Goal: Task Accomplishment & Management: Use online tool/utility

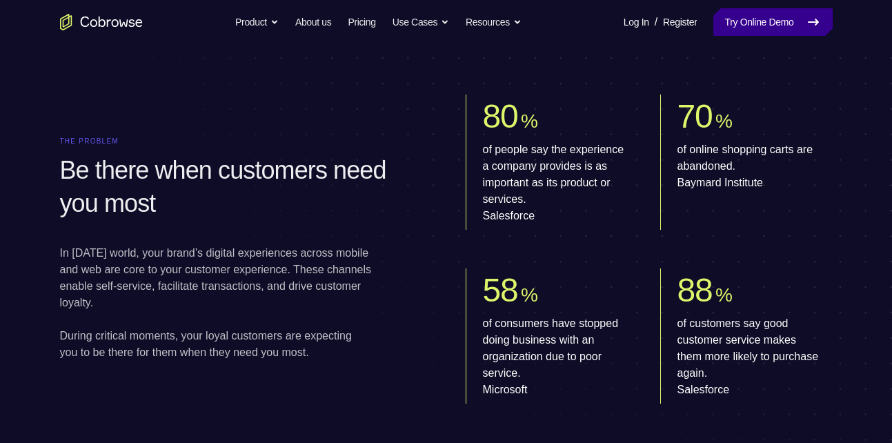
scroll to position [696, 0]
click at [757, 21] on link "Try Online Demo" at bounding box center [773, 22] width 119 height 28
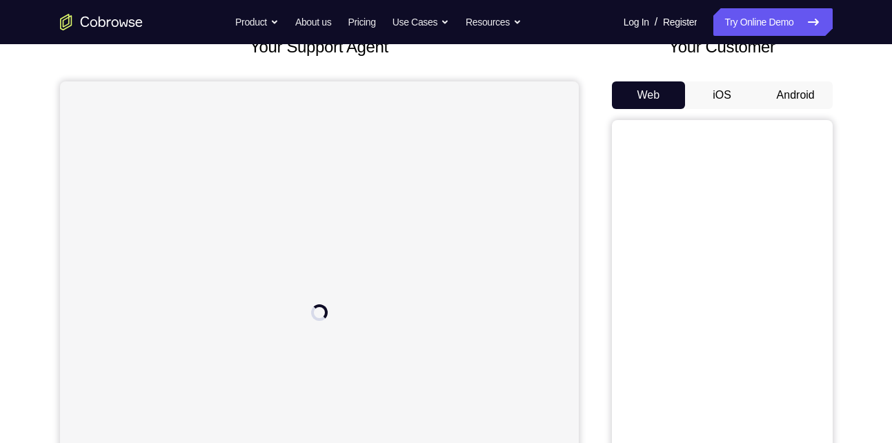
click at [737, 92] on button "iOS" at bounding box center [722, 95] width 74 height 28
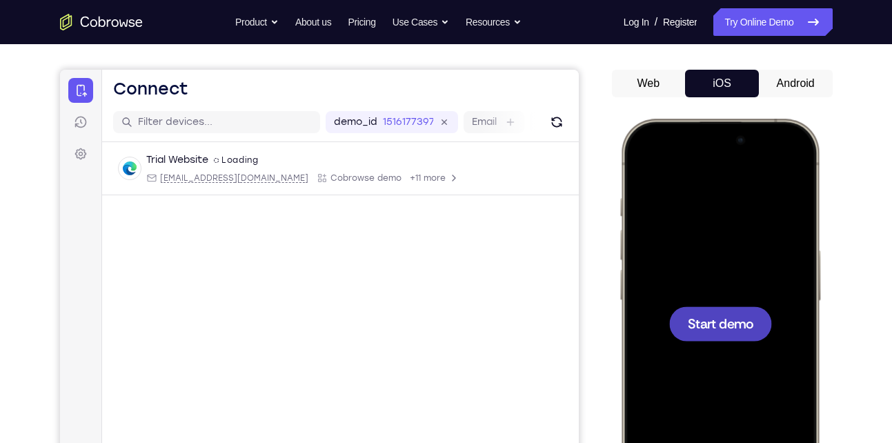
click at [798, 79] on button "Android" at bounding box center [796, 84] width 74 height 28
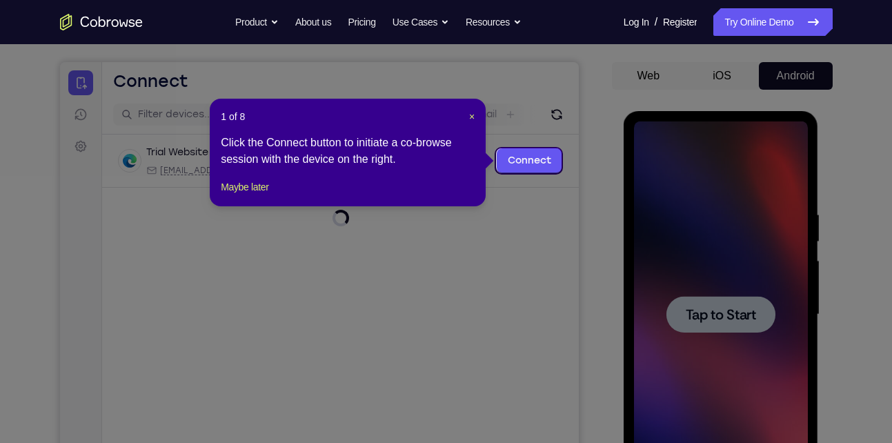
scroll to position [118, 0]
click at [723, 312] on icon at bounding box center [451, 221] width 903 height 443
click at [571, 177] on icon at bounding box center [451, 221] width 903 height 443
click at [468, 116] on header "1 of 8 ×" at bounding box center [348, 116] width 254 height 14
click at [470, 115] on span "×" at bounding box center [472, 115] width 6 height 11
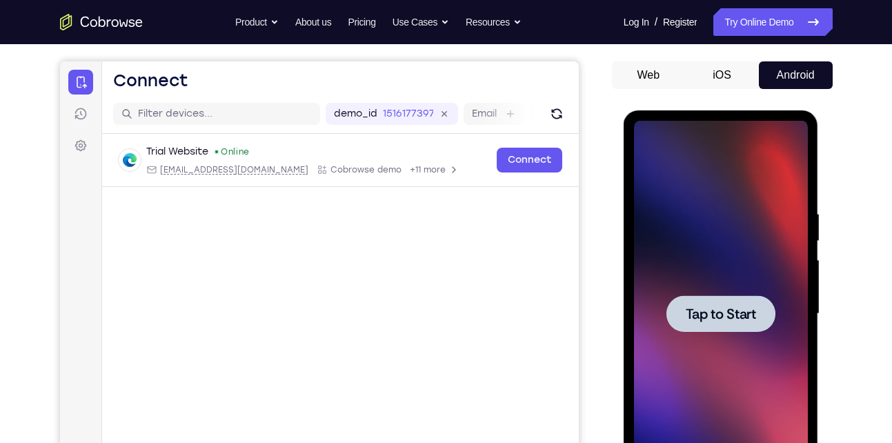
click at [691, 313] on span "Tap to Start" at bounding box center [721, 314] width 70 height 14
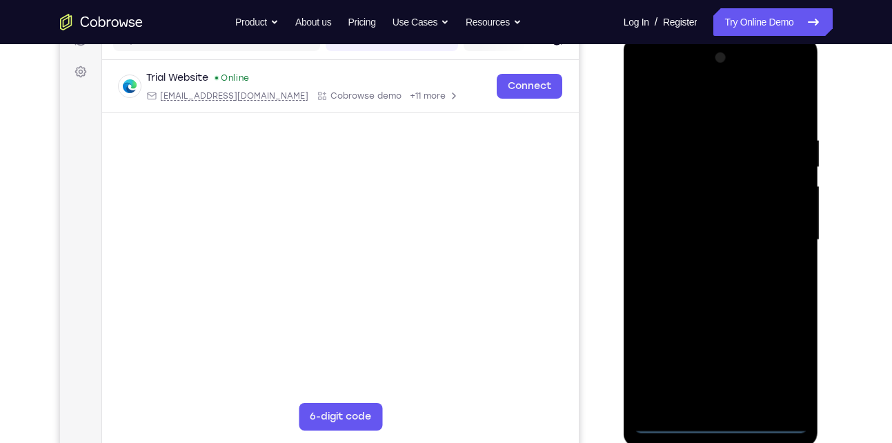
scroll to position [193, 0]
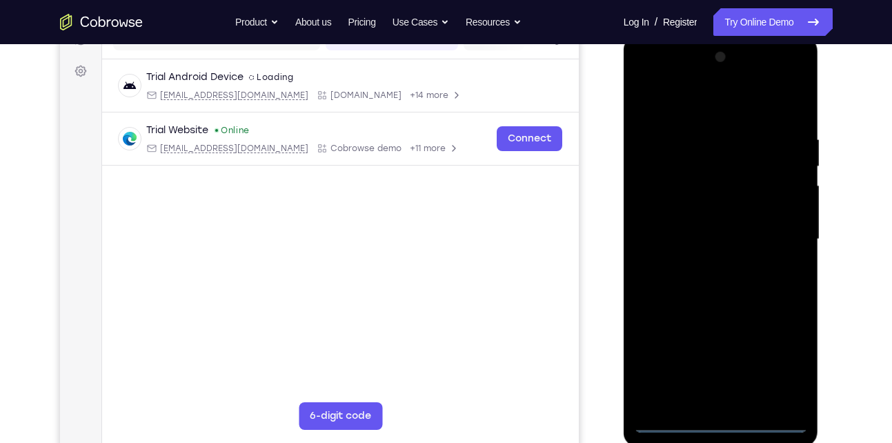
click at [718, 420] on div at bounding box center [721, 239] width 174 height 387
click at [791, 369] on div at bounding box center [721, 239] width 174 height 387
click at [649, 76] on div at bounding box center [721, 239] width 174 height 387
click at [782, 232] on div at bounding box center [721, 239] width 174 height 387
click at [705, 264] on div at bounding box center [721, 239] width 174 height 387
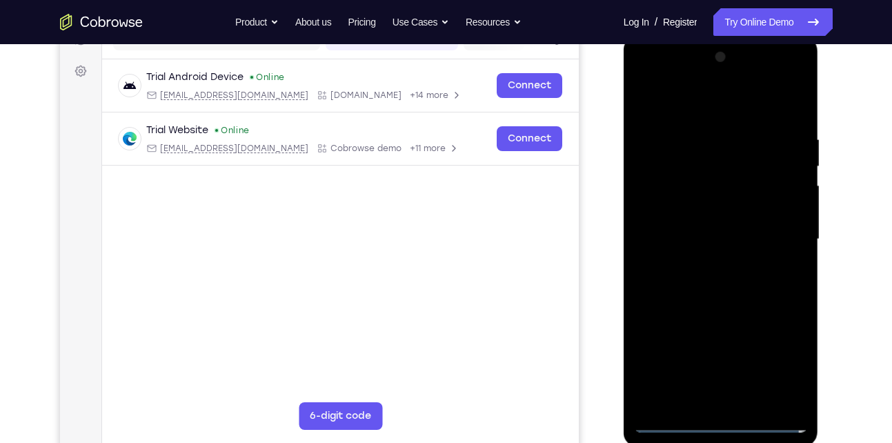
click at [688, 219] on div at bounding box center [721, 239] width 174 height 387
click at [679, 214] on div at bounding box center [721, 239] width 174 height 387
click at [792, 211] on div at bounding box center [721, 239] width 174 height 387
click at [674, 217] on div at bounding box center [721, 239] width 174 height 387
click at [710, 241] on div at bounding box center [721, 239] width 174 height 387
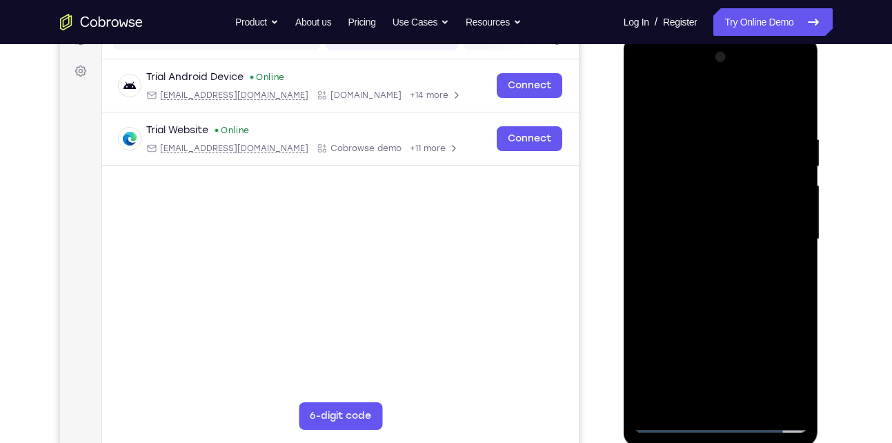
click at [750, 284] on div at bounding box center [721, 239] width 174 height 387
click at [782, 97] on div at bounding box center [721, 239] width 174 height 387
click at [696, 242] on div at bounding box center [721, 239] width 174 height 387
click at [789, 392] on div at bounding box center [721, 239] width 174 height 387
click at [707, 282] on div at bounding box center [721, 239] width 174 height 387
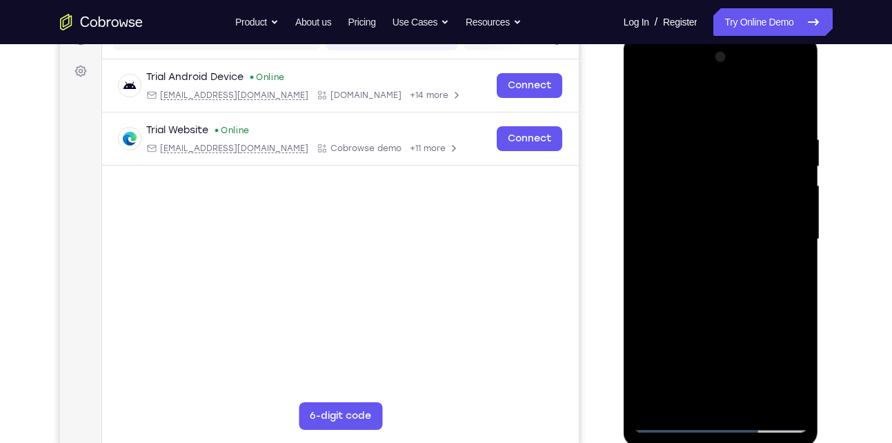
click at [736, 262] on div at bounding box center [721, 239] width 174 height 387
click at [727, 291] on div at bounding box center [721, 239] width 174 height 387
click at [744, 293] on div at bounding box center [721, 239] width 174 height 387
click at [696, 127] on div at bounding box center [721, 239] width 174 height 387
click at [791, 104] on div at bounding box center [721, 239] width 174 height 387
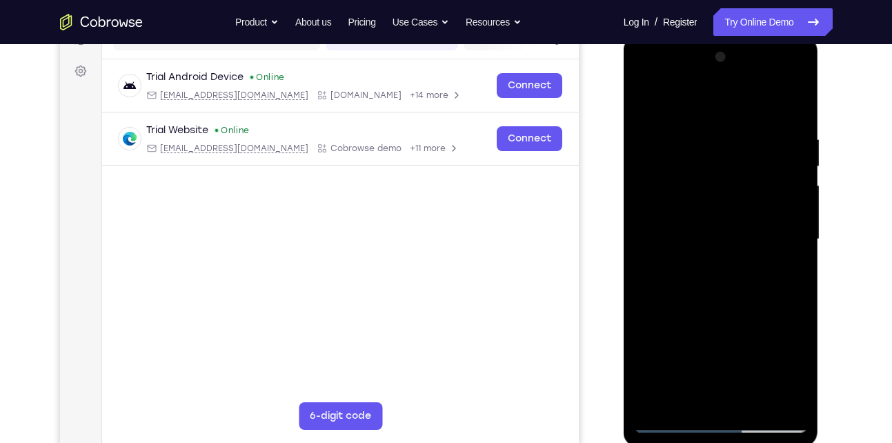
click at [706, 124] on div at bounding box center [721, 239] width 174 height 387
click at [778, 397] on div at bounding box center [721, 239] width 174 height 387
click at [789, 110] on div at bounding box center [721, 239] width 174 height 387
click at [742, 130] on div at bounding box center [721, 239] width 174 height 387
click at [774, 398] on div at bounding box center [721, 239] width 174 height 387
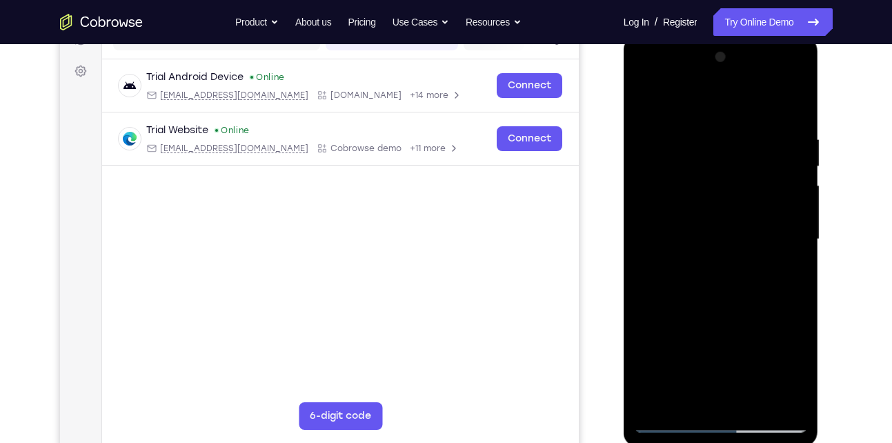
click at [792, 101] on div at bounding box center [721, 239] width 174 height 387
click at [796, 101] on div at bounding box center [721, 239] width 174 height 387
click at [677, 176] on div at bounding box center [721, 239] width 174 height 387
click at [668, 328] on div at bounding box center [721, 239] width 174 height 387
click at [644, 97] on div at bounding box center [721, 239] width 174 height 387
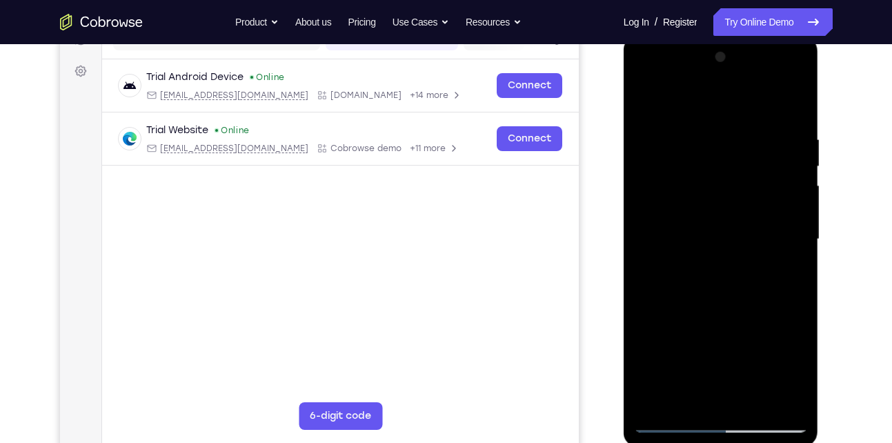
click at [642, 98] on div at bounding box center [721, 239] width 174 height 387
click at [718, 125] on div at bounding box center [721, 239] width 174 height 387
click at [649, 95] on div at bounding box center [721, 239] width 174 height 387
click at [756, 393] on div at bounding box center [721, 239] width 174 height 387
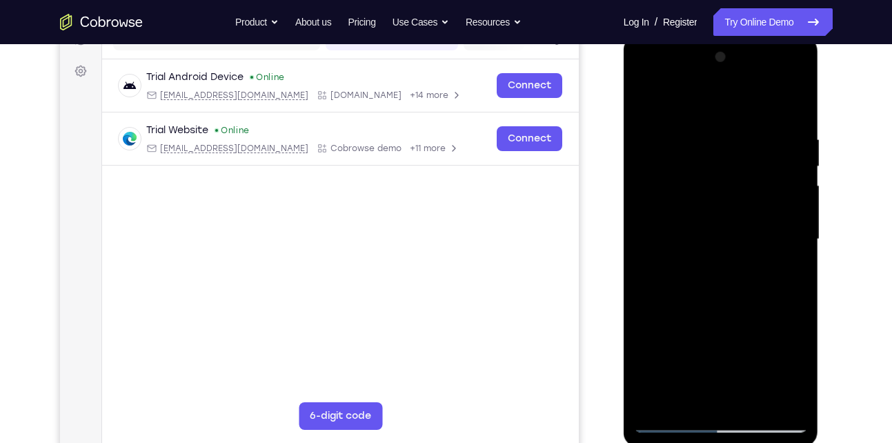
click at [712, 315] on div at bounding box center [721, 239] width 174 height 387
click at [730, 235] on div at bounding box center [721, 239] width 174 height 387
click at [712, 264] on div at bounding box center [721, 239] width 174 height 387
click at [647, 99] on div at bounding box center [721, 239] width 174 height 387
click at [753, 404] on div at bounding box center [721, 239] width 174 height 387
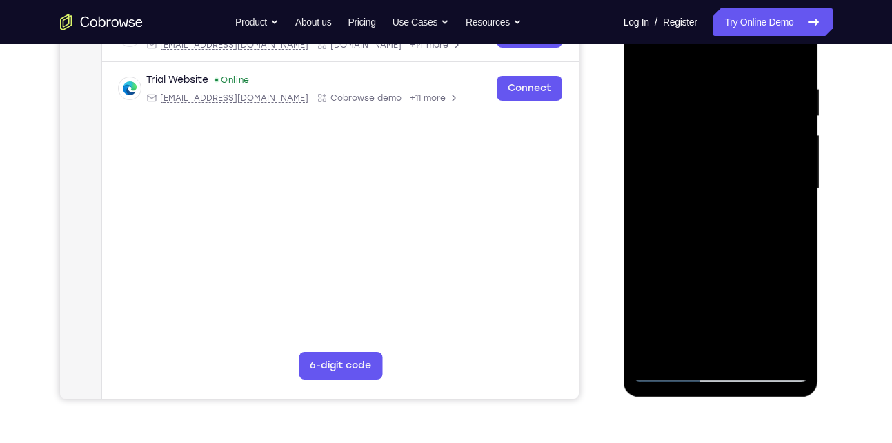
scroll to position [242, 0]
drag, startPoint x: 718, startPoint y: 273, endPoint x: 730, endPoint y: 193, distance: 81.6
click at [730, 193] on div at bounding box center [721, 190] width 174 height 387
click at [708, 297] on div at bounding box center [721, 190] width 174 height 387
click at [644, 50] on div at bounding box center [721, 190] width 174 height 387
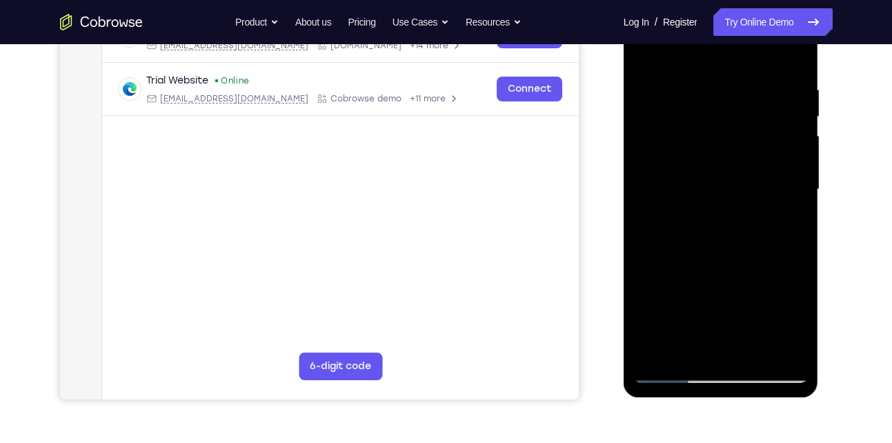
click at [716, 270] on div at bounding box center [721, 190] width 174 height 387
click at [644, 48] on div at bounding box center [721, 190] width 174 height 387
click at [726, 264] on div at bounding box center [721, 190] width 174 height 387
click at [788, 343] on div at bounding box center [721, 190] width 174 height 387
click at [647, 55] on div at bounding box center [721, 190] width 174 height 387
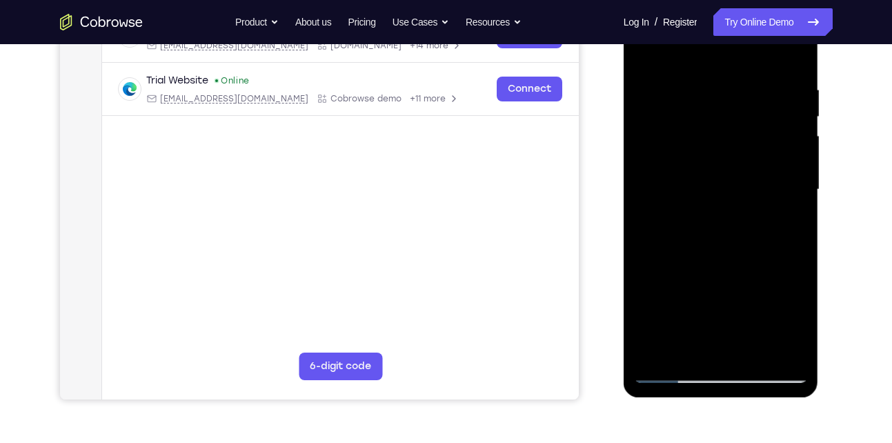
click at [745, 173] on div at bounding box center [721, 190] width 174 height 387
click at [643, 51] on div at bounding box center [721, 190] width 174 height 387
drag, startPoint x: 712, startPoint y: 267, endPoint x: 734, endPoint y: 180, distance: 89.9
click at [734, 180] on div at bounding box center [721, 190] width 174 height 387
drag, startPoint x: 736, startPoint y: 344, endPoint x: 745, endPoint y: 310, distance: 35.7
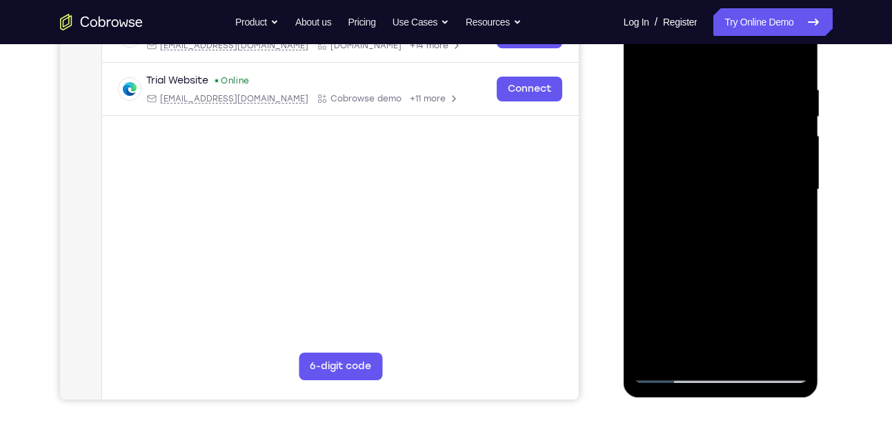
click at [745, 310] on div at bounding box center [721, 190] width 174 height 387
click at [651, 48] on div at bounding box center [721, 190] width 174 height 387
click at [647, 259] on div at bounding box center [721, 190] width 174 height 387
click at [641, 307] on div at bounding box center [721, 190] width 174 height 387
click at [647, 298] on div at bounding box center [721, 190] width 174 height 387
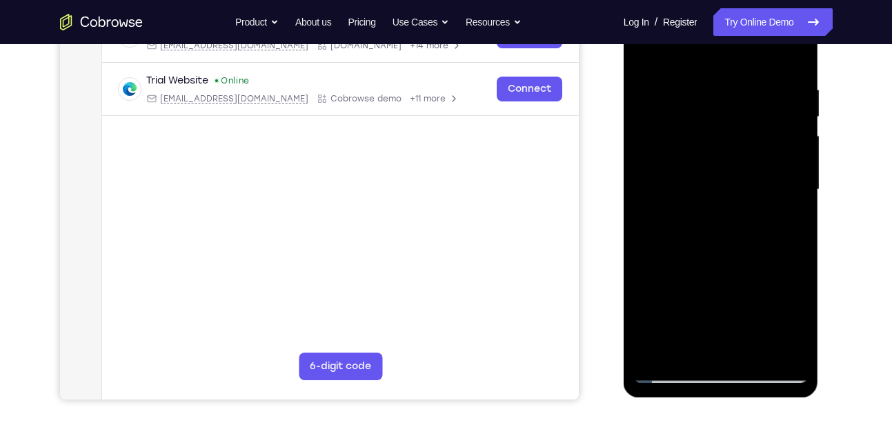
click at [649, 303] on div at bounding box center [721, 190] width 174 height 387
click at [783, 349] on div at bounding box center [721, 190] width 174 height 387
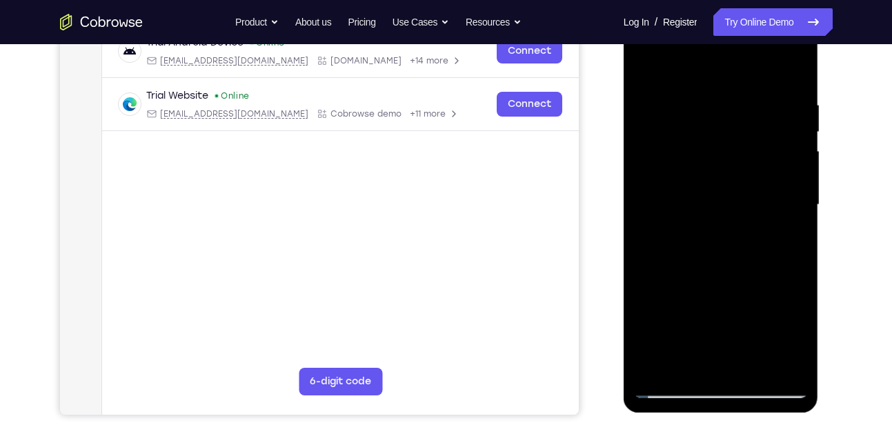
scroll to position [226, 0]
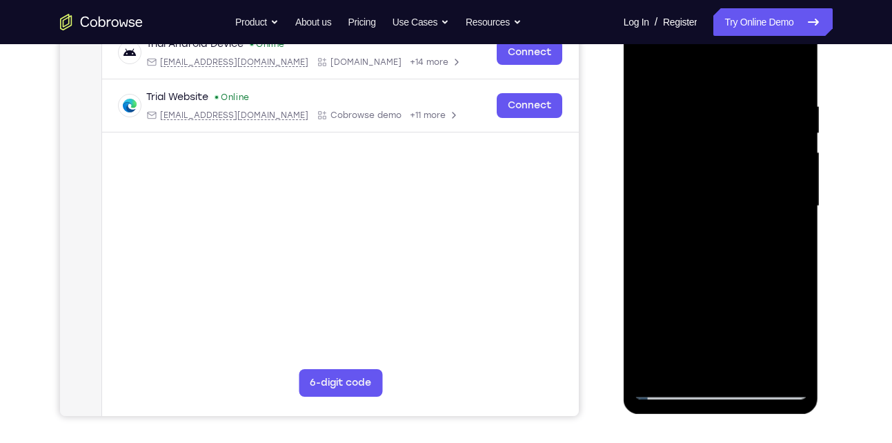
drag, startPoint x: 679, startPoint y: 157, endPoint x: 685, endPoint y: 239, distance: 82.3
click at [685, 239] on div at bounding box center [721, 206] width 174 height 387
click at [653, 371] on div at bounding box center [721, 206] width 174 height 387
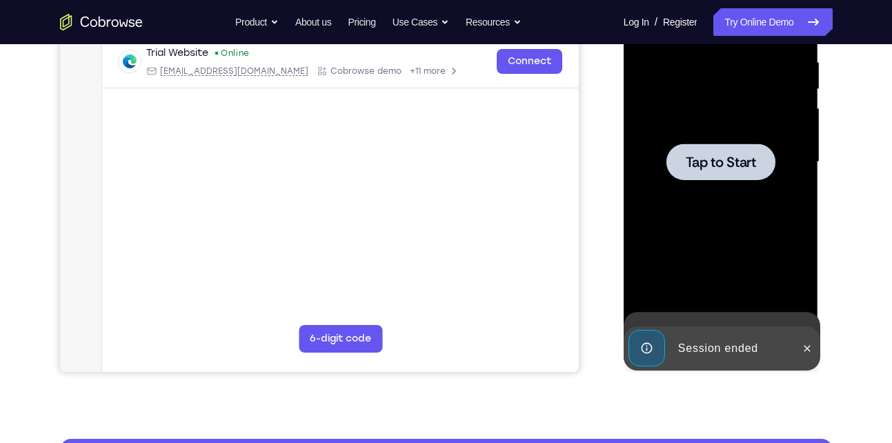
scroll to position [419, 0]
